Goal: Entertainment & Leisure: Consume media (video, audio)

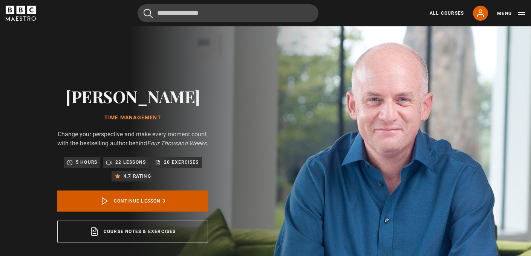
click at [157, 210] on link "Continue lesson 3" at bounding box center [132, 201] width 151 height 21
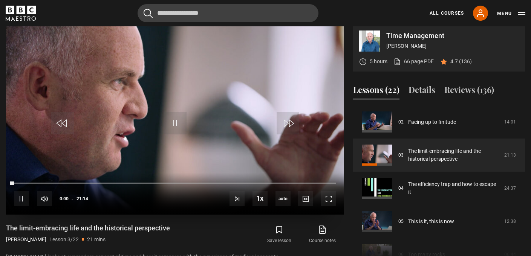
scroll to position [312, 0]
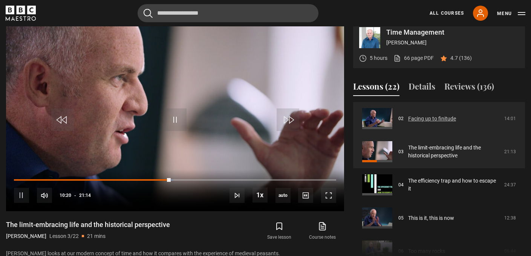
click at [434, 123] on link "Facing up to finitude" at bounding box center [432, 119] width 48 height 8
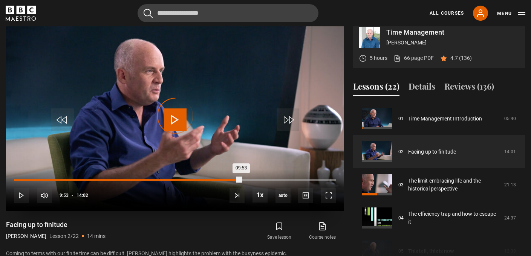
click at [241, 181] on div "Loaded : 1.78% 09:53 09:53" at bounding box center [175, 180] width 322 height 2
click at [299, 181] on div "Loaded : 78.38% 12:26 09:57" at bounding box center [175, 180] width 322 height 2
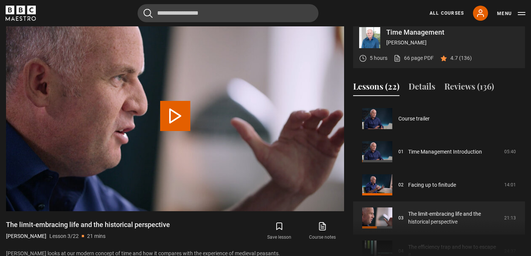
scroll to position [66, 0]
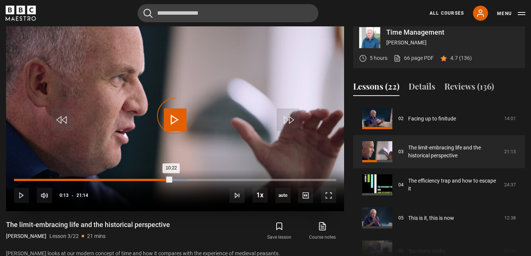
click at [17, 181] on div "00:13" at bounding box center [17, 180] width 1 height 2
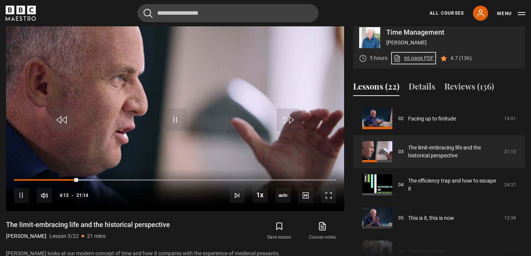
click at [423, 62] on link "66 page PDF (opens in new tab)" at bounding box center [414, 58] width 40 height 8
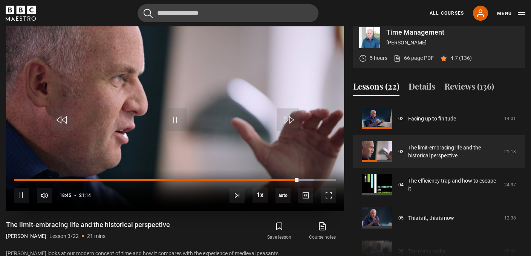
click at [188, 162] on video "Video Player" at bounding box center [175, 116] width 338 height 190
click at [184, 125] on span "Video Player" at bounding box center [175, 120] width 23 height 23
click at [196, 138] on video "Video Player" at bounding box center [175, 116] width 338 height 190
click at [170, 129] on span "Video Player" at bounding box center [175, 120] width 23 height 23
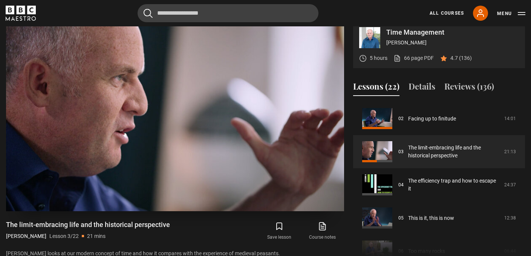
click at [93, 150] on video "Video Player" at bounding box center [175, 116] width 338 height 190
